Goal: Find contact information: Obtain details needed to contact an individual or organization

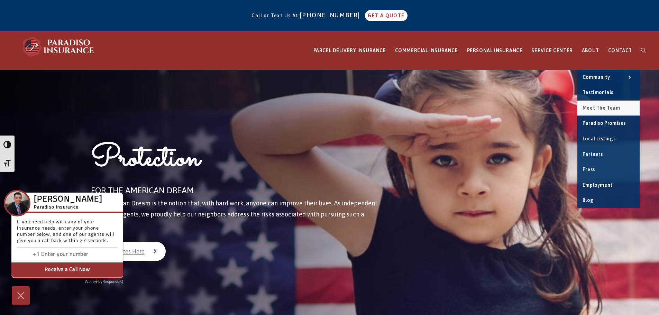
click at [599, 104] on link "Meet the Team" at bounding box center [608, 108] width 62 height 15
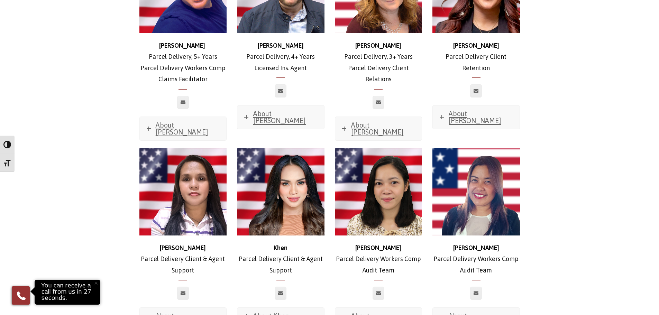
scroll to position [1383, 0]
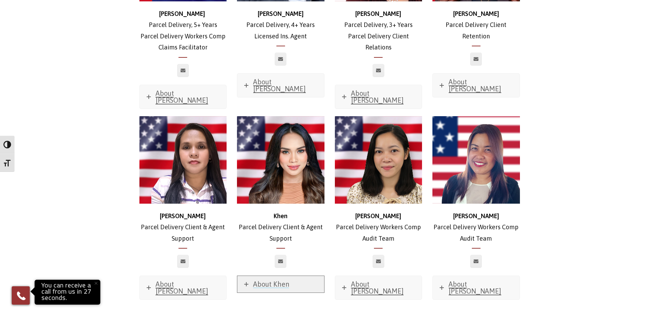
click at [249, 276] on link "About Khen" at bounding box center [280, 284] width 87 height 17
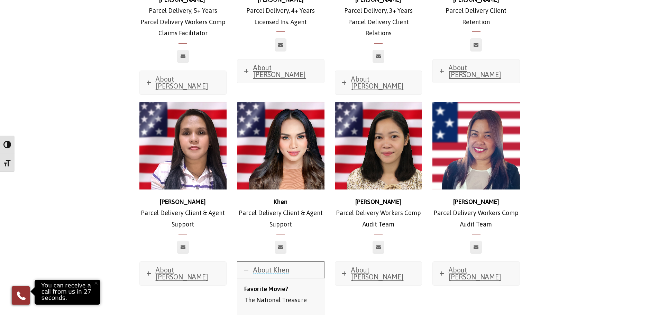
scroll to position [1383, 0]
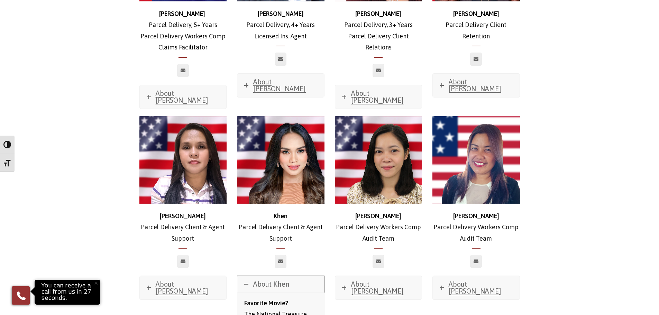
click at [241, 276] on link "About Khen" at bounding box center [280, 284] width 87 height 17
click at [280, 259] on icon at bounding box center [280, 261] width 5 height 4
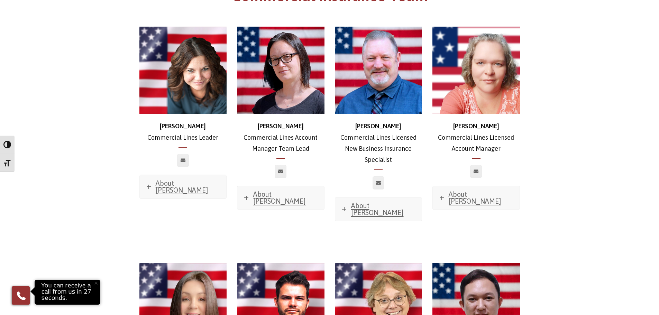
scroll to position [207, 0]
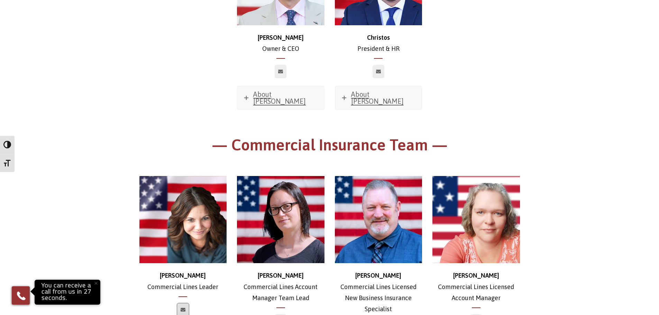
click at [183, 303] on link at bounding box center [183, 309] width 12 height 13
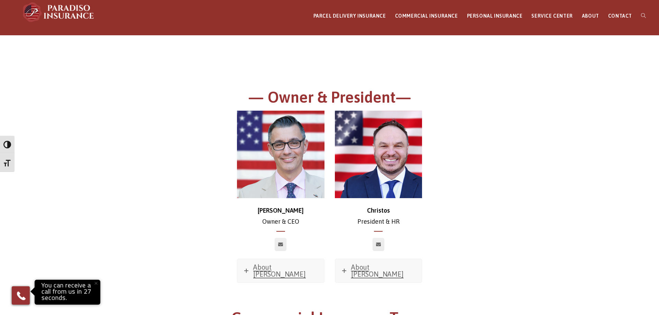
scroll to position [0, 0]
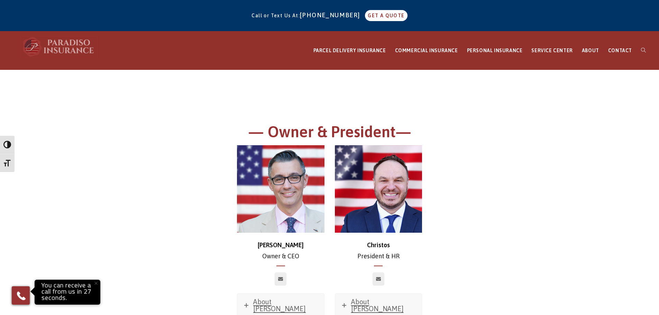
click at [81, 43] on img at bounding box center [59, 46] width 76 height 21
